Goal: Navigation & Orientation: Find specific page/section

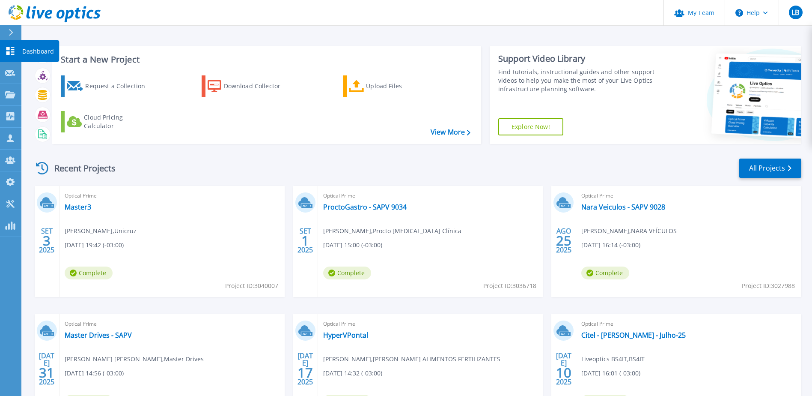
click at [6, 51] on icon at bounding box center [10, 51] width 8 height 8
click at [8, 36] on div at bounding box center [15, 32] width 14 height 15
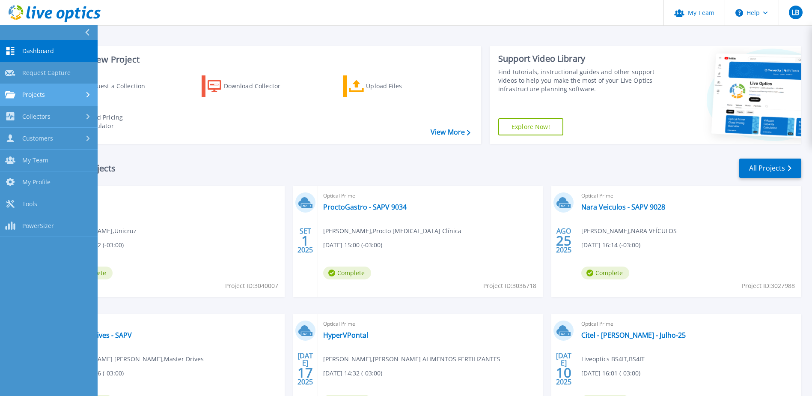
click at [73, 91] on div "Projects" at bounding box center [48, 95] width 87 height 8
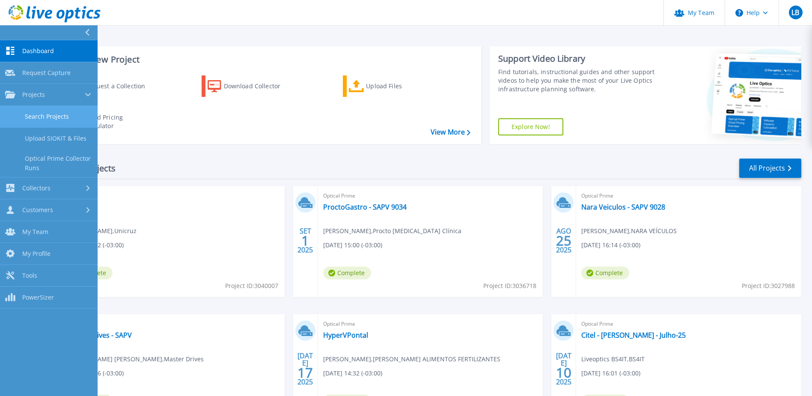
click at [66, 116] on link "Search Projects" at bounding box center [49, 117] width 98 height 22
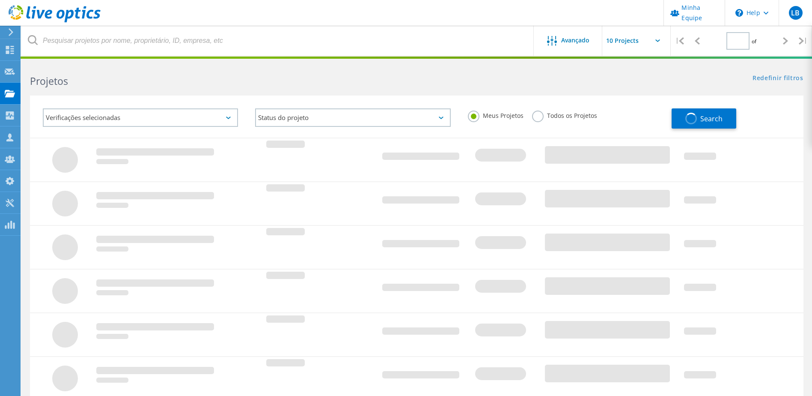
type input "1"
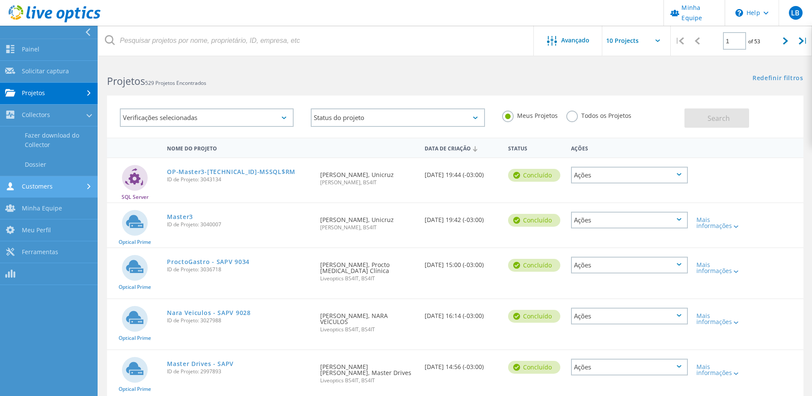
click at [72, 191] on link "Customers" at bounding box center [49, 187] width 98 height 22
click at [60, 207] on link "Minha Equipe" at bounding box center [49, 209] width 98 height 22
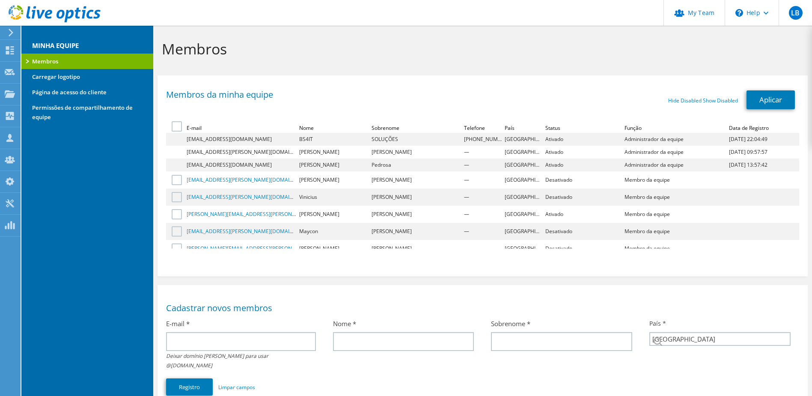
select select "30"
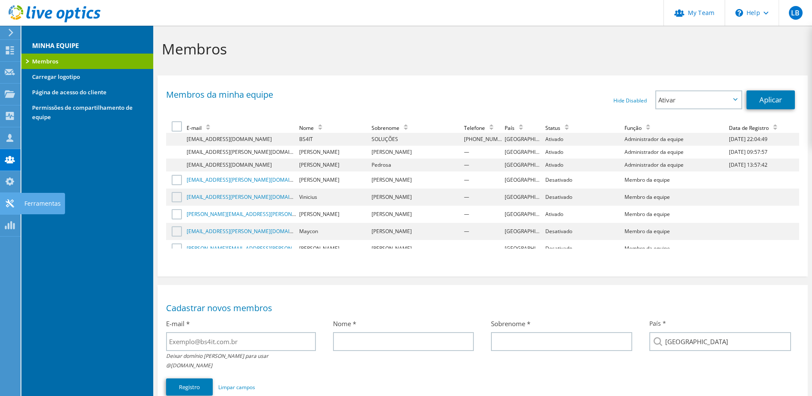
click at [10, 202] on icon at bounding box center [10, 203] width 10 height 8
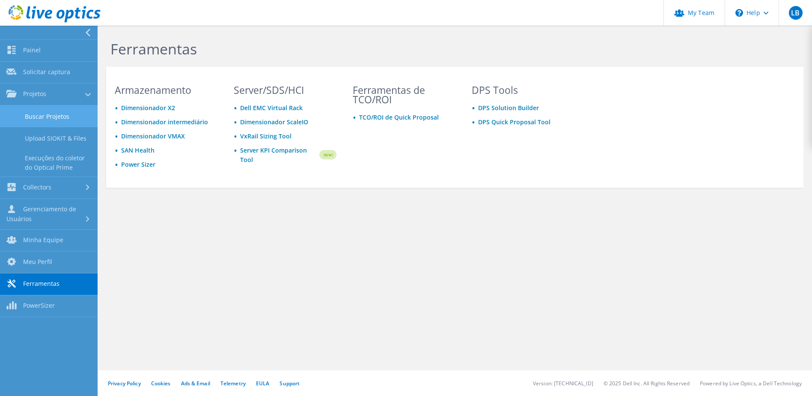
click at [41, 113] on link "Buscar Projetos" at bounding box center [49, 116] width 98 height 22
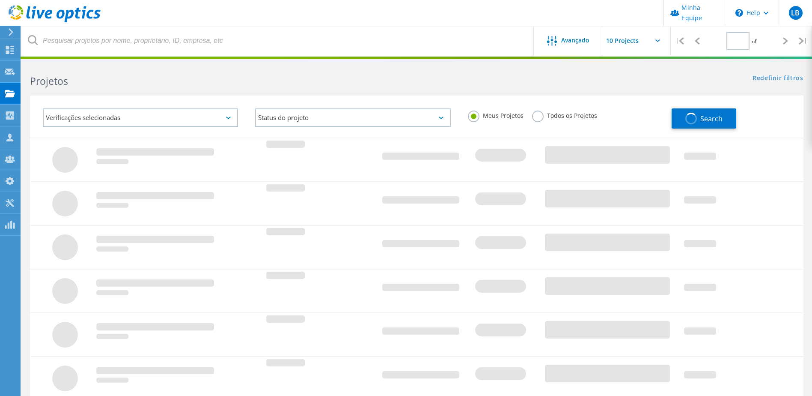
type input "1"
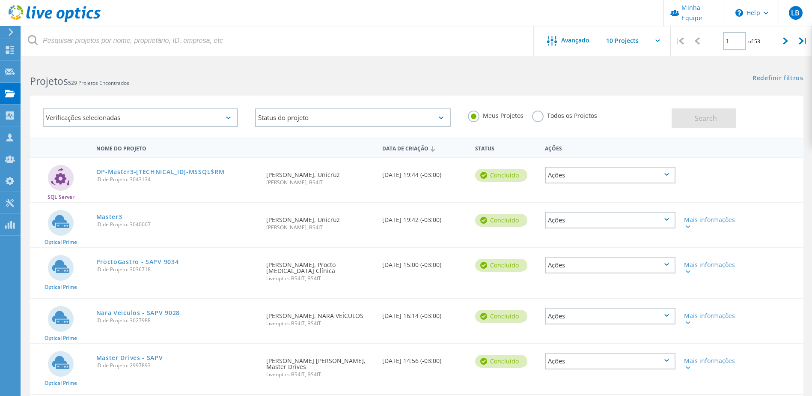
click at [624, 38] on input "text" at bounding box center [646, 41] width 86 height 30
click at [574, 42] on span "Avançado" at bounding box center [575, 40] width 28 height 6
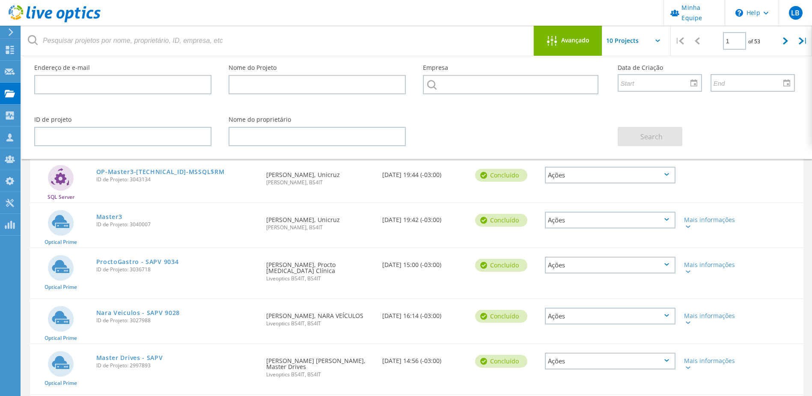
click at [574, 42] on span "Avançado" at bounding box center [575, 40] width 28 height 6
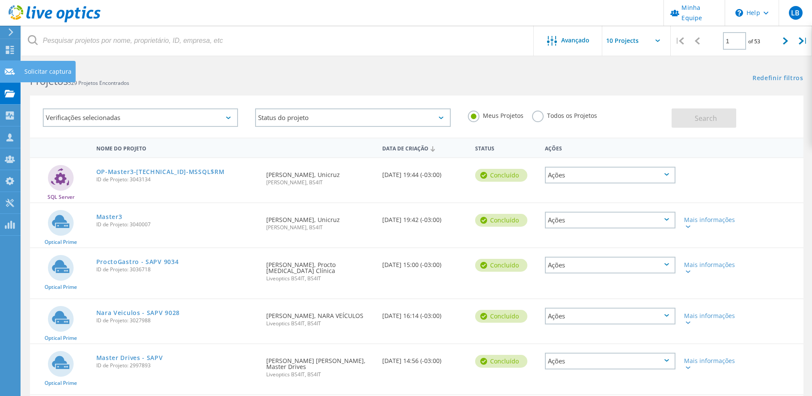
click at [13, 72] on icon at bounding box center [10, 72] width 10 height 8
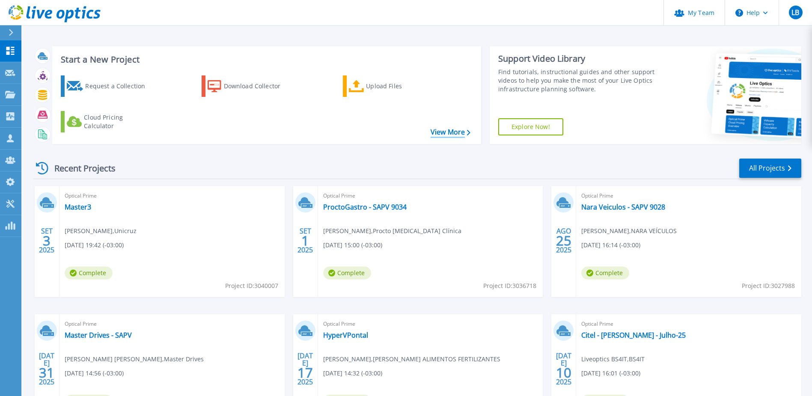
click at [461, 133] on link "View More" at bounding box center [451, 132] width 40 height 8
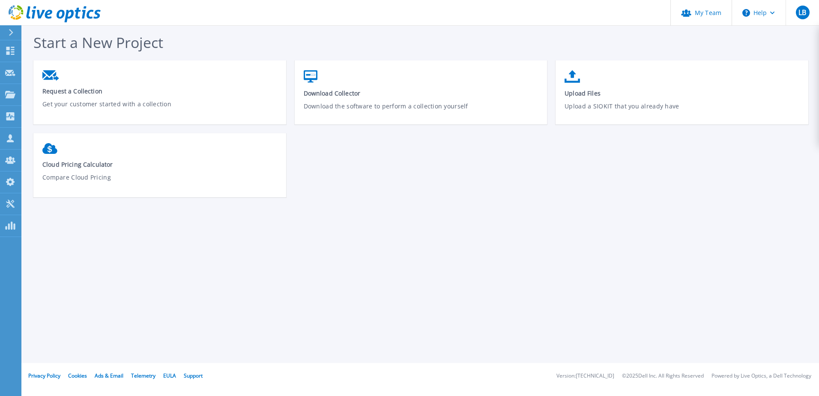
click at [12, 26] on div at bounding box center [15, 32] width 14 height 15
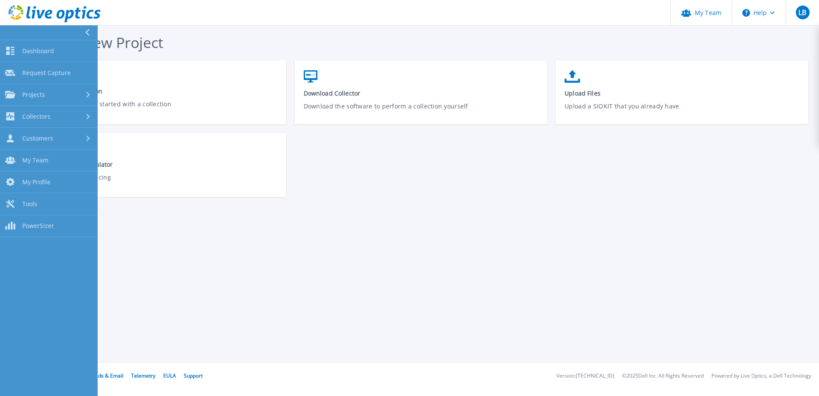
click at [13, 28] on button at bounding box center [49, 32] width 98 height 15
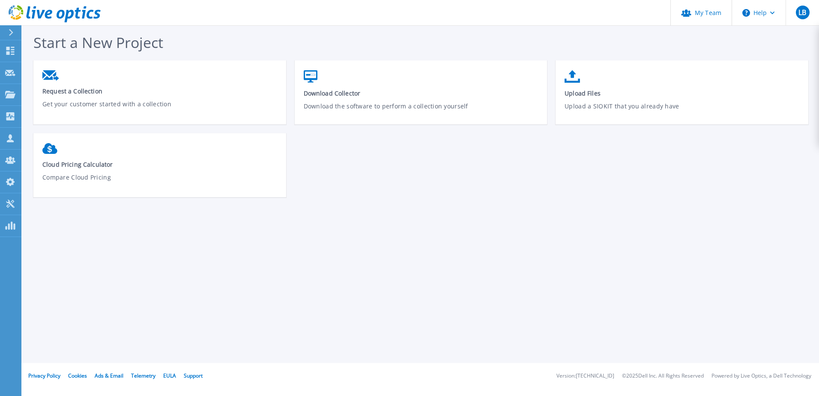
click at [67, 6] on icon at bounding box center [55, 14] width 92 height 18
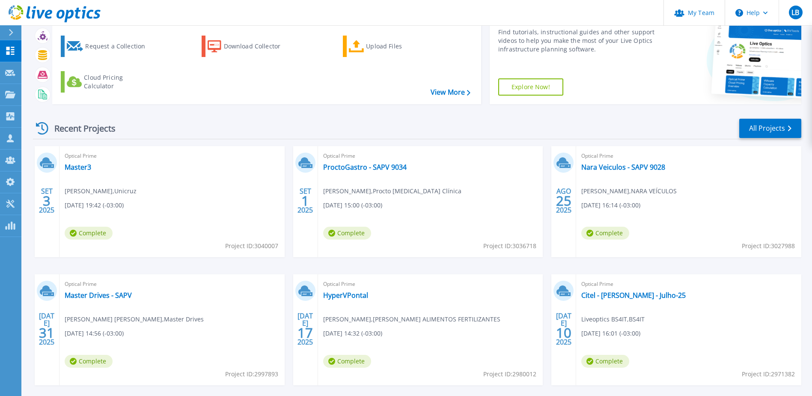
scroll to position [79, 0]
